Goal: Find specific page/section: Find specific page/section

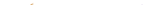
select select "[GEOGRAPHIC_DATA]"
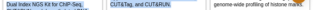
drag, startPoint x: 174, startPoint y: 9, endPoint x: 174, endPoint y: 33, distance: 23.1
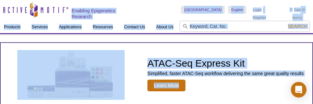
click at [158, 5] on div "Search" at bounding box center [245, 27] width 130 height 12
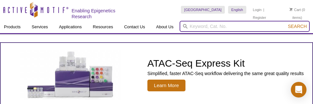
click at [158, 5] on input "search" at bounding box center [245, 26] width 130 height 11
type input "61467"
click at [158, 5] on button "Search" at bounding box center [297, 26] width 23 height 6
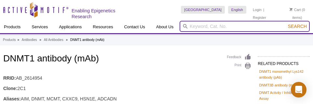
click at [239, 25] on input "search" at bounding box center [245, 26] width 130 height 11
click at [286, 23] on button "Search" at bounding box center [297, 26] width 23 height 6
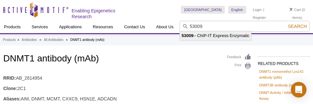
click at [214, 35] on li "53009 – ChIP-IT Express Enzymatic" at bounding box center [215, 35] width 71 height 9
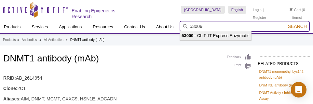
type input "53009 – ChIP-IT Express Enzymatic"
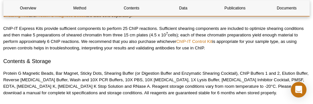
scroll to position [1283, 0]
